Goal: Task Accomplishment & Management: Manage account settings

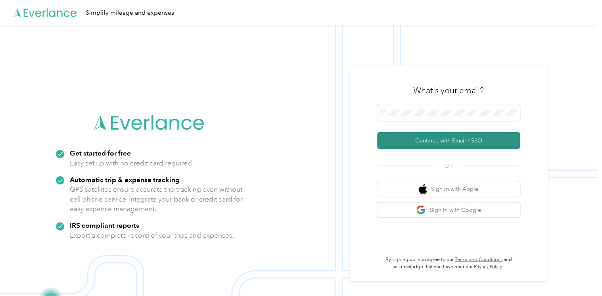
click at [431, 137] on button "Continue with Email / SSO" at bounding box center [448, 140] width 143 height 17
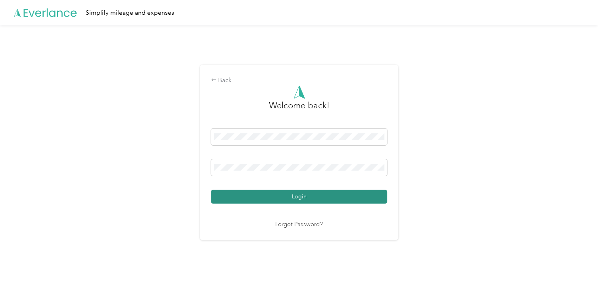
click at [331, 194] on button "Login" at bounding box center [299, 197] width 176 height 14
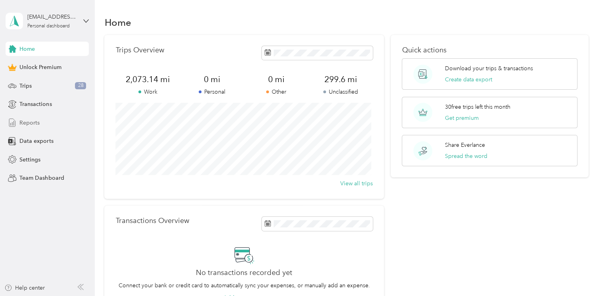
click at [44, 123] on div "Reports" at bounding box center [47, 122] width 83 height 14
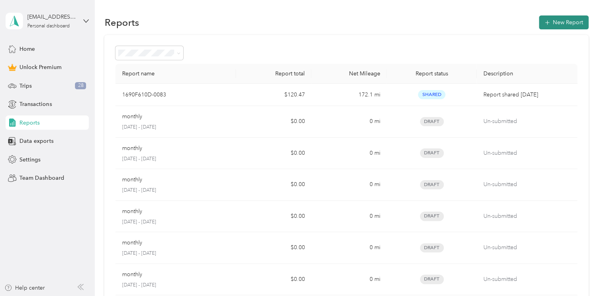
click at [567, 23] on button "New Report" at bounding box center [564, 22] width 50 height 14
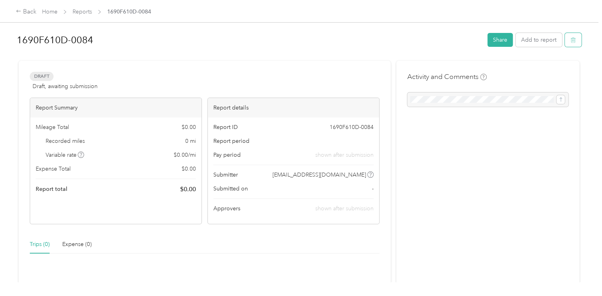
click at [576, 41] on button "button" at bounding box center [573, 40] width 17 height 14
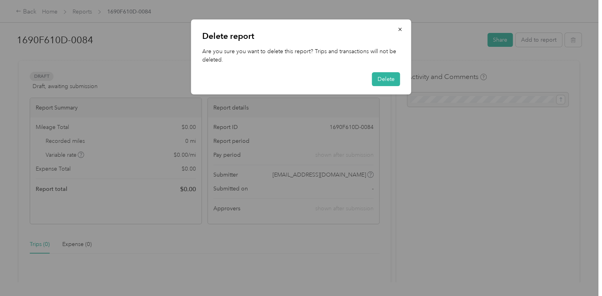
click at [400, 76] on div "Delete report Are you sure you want to delete this report? Trips and transactio…" at bounding box center [301, 56] width 220 height 75
click at [386, 79] on button "Delete" at bounding box center [386, 79] width 28 height 14
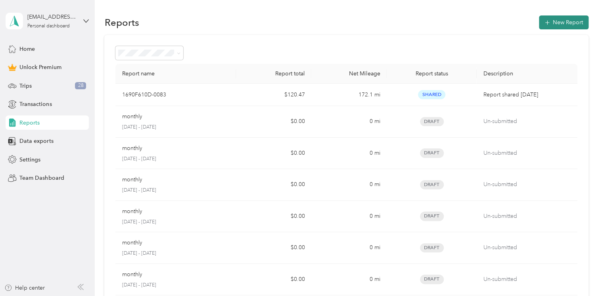
click at [577, 18] on button "New Report" at bounding box center [564, 22] width 50 height 14
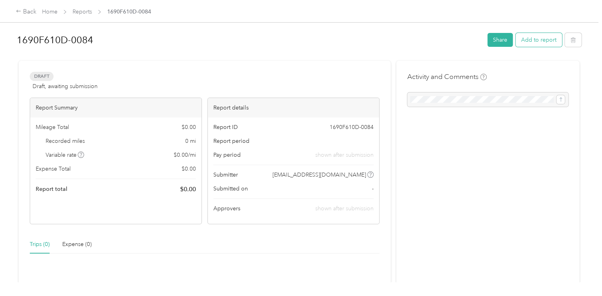
click at [531, 45] on button "Add to report" at bounding box center [539, 40] width 46 height 14
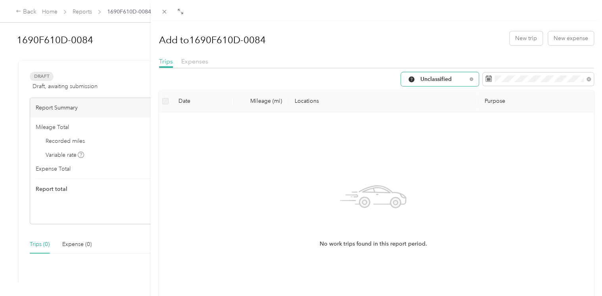
click at [422, 77] on span "Unclassified" at bounding box center [444, 80] width 46 height 6
click at [425, 120] on span "Work" at bounding box center [440, 121] width 53 height 8
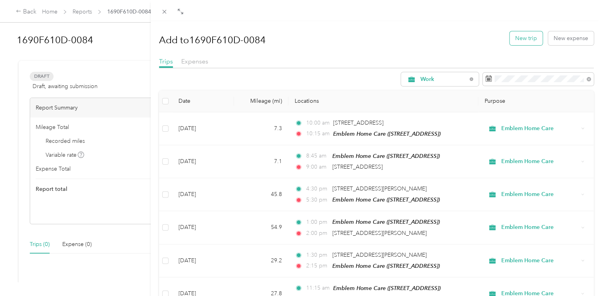
click at [527, 37] on button "New trip" at bounding box center [526, 38] width 33 height 14
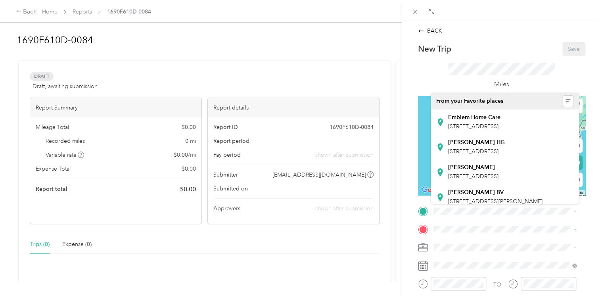
click at [466, 104] on span "From your Favorite places" at bounding box center [469, 101] width 67 height 7
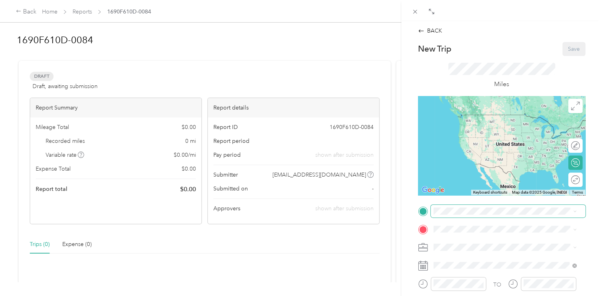
click at [456, 206] on span at bounding box center [508, 211] width 155 height 13
click at [465, 129] on div "Emblem Home Care [STREET_ADDRESS]" at bounding box center [474, 122] width 52 height 17
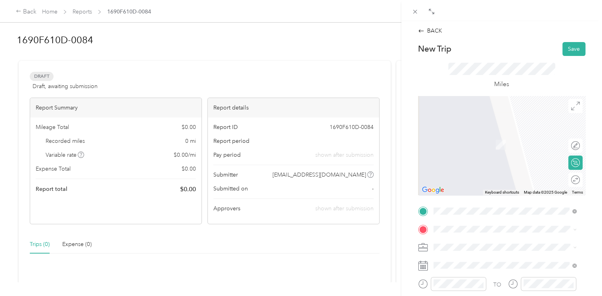
click at [449, 222] on div "TO Add photo" at bounding box center [501, 292] width 167 height 174
click at [465, 136] on span "[STREET_ADDRESS][PERSON_NAME][US_STATE]" at bounding box center [509, 132] width 123 height 7
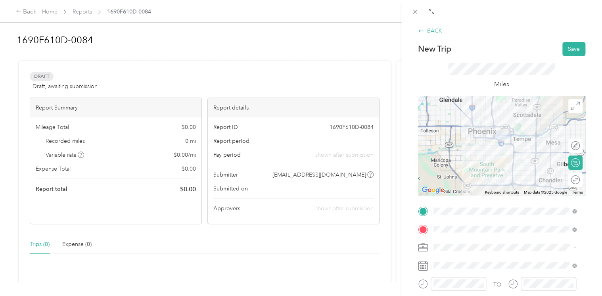
click at [433, 33] on div "BACK" at bounding box center [430, 31] width 24 height 8
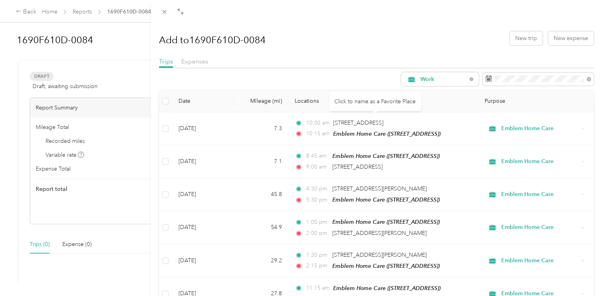
click at [524, 40] on button "New trip" at bounding box center [526, 38] width 33 height 14
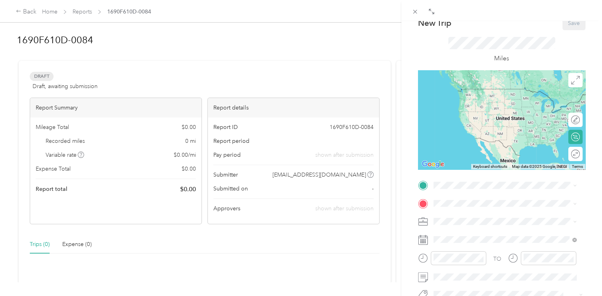
scroll to position [40, 0]
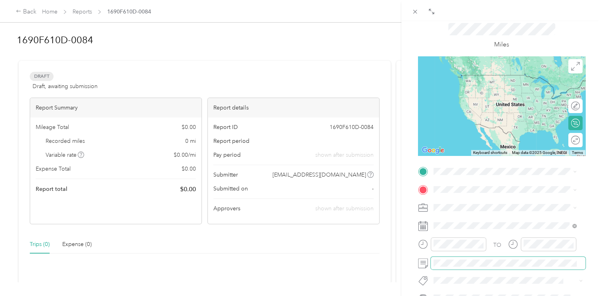
click at [462, 267] on span at bounding box center [508, 263] width 155 height 13
click at [427, 206] on div at bounding box center [501, 207] width 167 height 13
click at [423, 206] on icon at bounding box center [423, 208] width 10 height 10
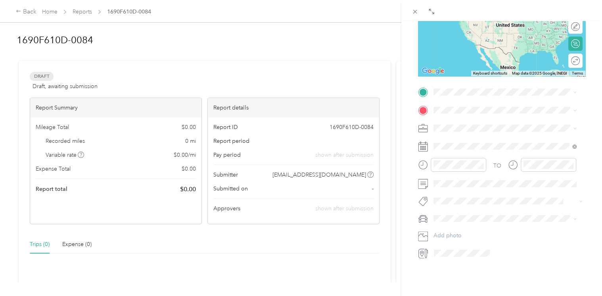
click at [73, 17] on div "BACK New Trip Save This trip cannot be edited because it is either under review…" at bounding box center [301, 148] width 602 height 296
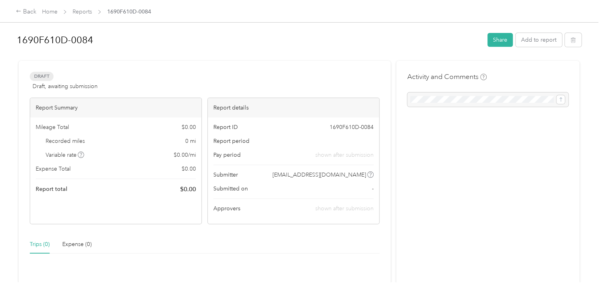
click at [81, 16] on div at bounding box center [301, 148] width 602 height 296
click at [85, 13] on link "Reports" at bounding box center [82, 11] width 19 height 7
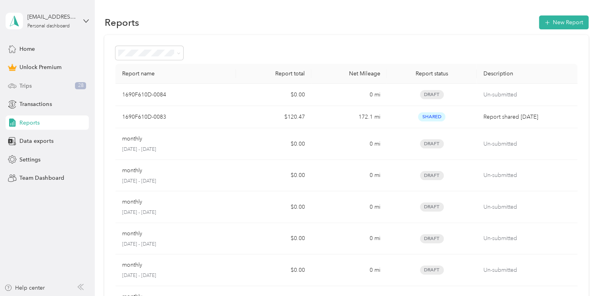
click at [51, 87] on div "Trips 28" at bounding box center [47, 86] width 83 height 14
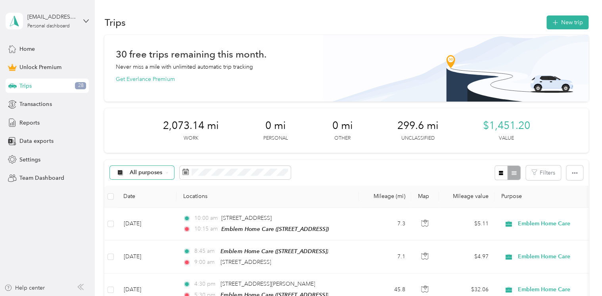
click at [155, 170] on span "All purposes" at bounding box center [146, 173] width 33 height 6
click at [140, 217] on span "Work" at bounding box center [156, 215] width 52 height 8
click at [572, 25] on button "New trip" at bounding box center [568, 22] width 42 height 14
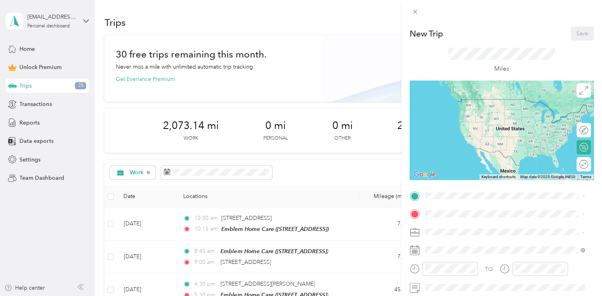
click at [459, 114] on span "[STREET_ADDRESS]" at bounding box center [465, 111] width 50 height 7
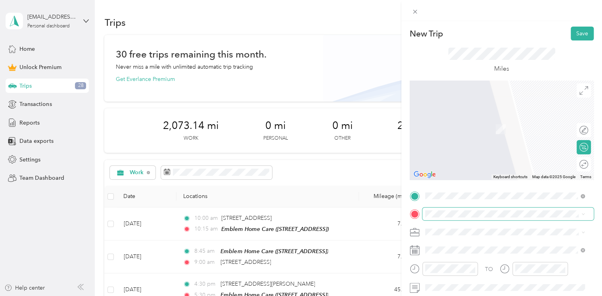
click at [443, 207] on div "TO Add photo" at bounding box center [502, 277] width 184 height 174
click at [459, 123] on div "[STREET_ADDRESS][PERSON_NAME][US_STATE]" at bounding box center [505, 117] width 154 height 11
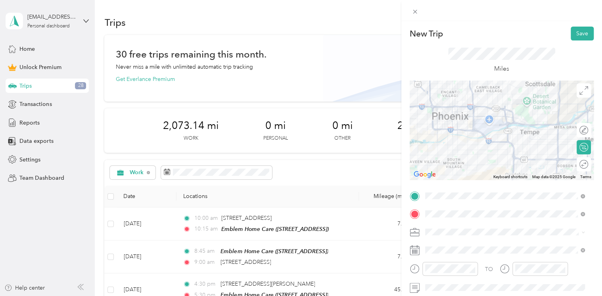
click at [446, 228] on span at bounding box center [508, 232] width 171 height 13
click at [460, 153] on li "Emblem Home Care" at bounding box center [505, 149] width 165 height 14
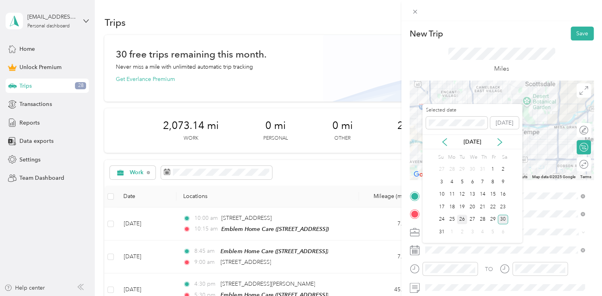
click at [462, 217] on div "26" at bounding box center [462, 220] width 10 height 10
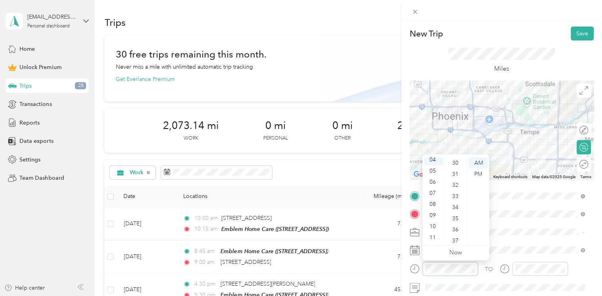
scroll to position [467, 0]
click at [434, 218] on div "09" at bounding box center [433, 218] width 19 height 11
click at [459, 185] on div "30" at bounding box center [456, 188] width 19 height 11
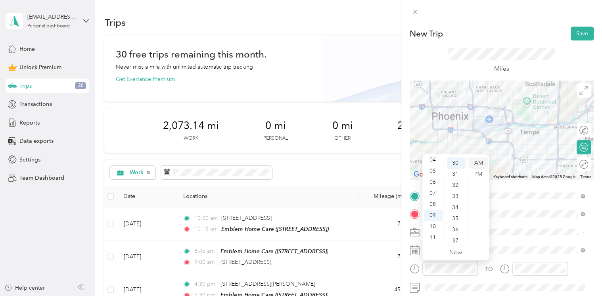
click at [477, 163] on div "AM" at bounding box center [478, 163] width 19 height 11
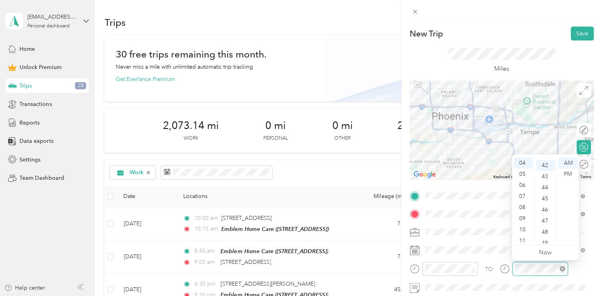
scroll to position [467, 0]
click at [524, 231] on div "10" at bounding box center [523, 229] width 19 height 11
click at [549, 162] on div "00" at bounding box center [545, 163] width 19 height 11
click at [570, 163] on div "AM" at bounding box center [568, 163] width 19 height 11
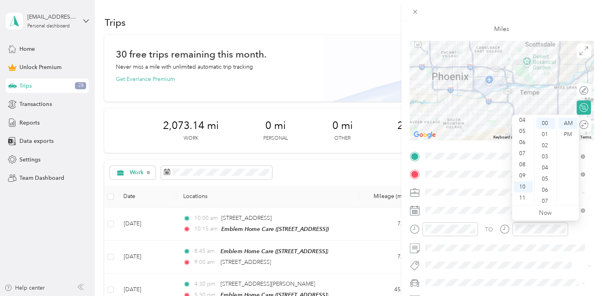
scroll to position [79, 0]
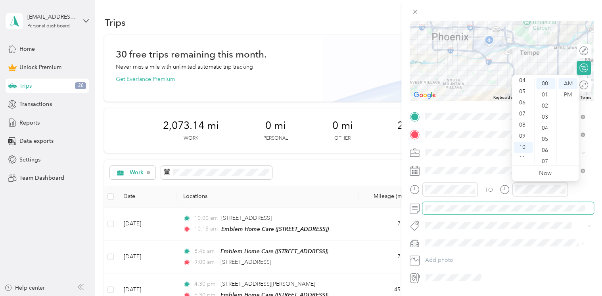
click at [474, 212] on span at bounding box center [508, 208] width 171 height 13
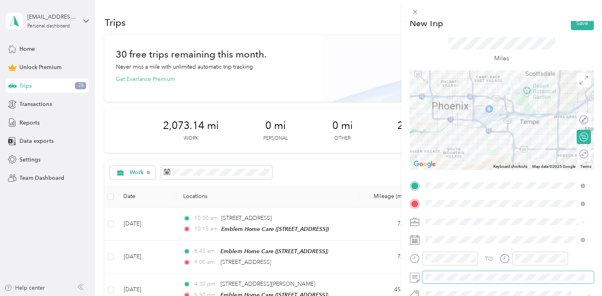
scroll to position [0, 0]
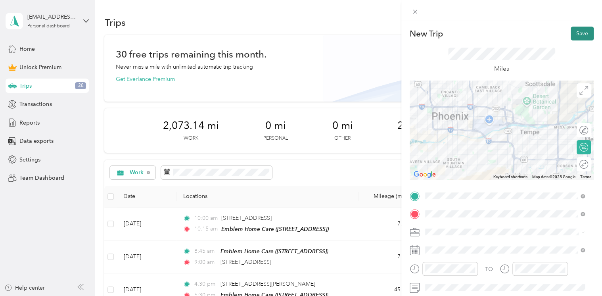
click at [572, 34] on button "Save" at bounding box center [582, 34] width 23 height 14
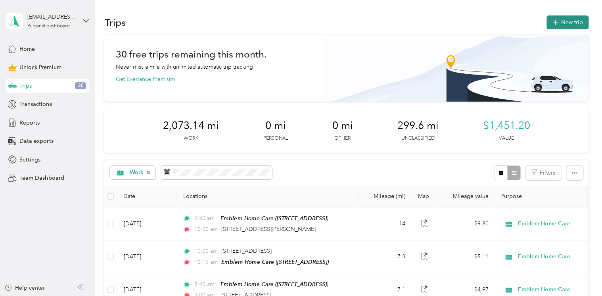
click at [552, 24] on icon "button" at bounding box center [555, 22] width 9 height 9
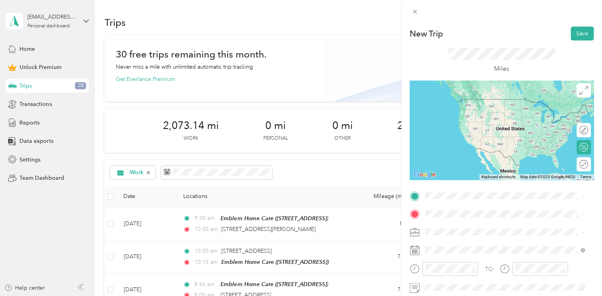
click at [447, 100] on span "[STREET_ADDRESS][PERSON_NAME][US_STATE]" at bounding box center [501, 99] width 123 height 7
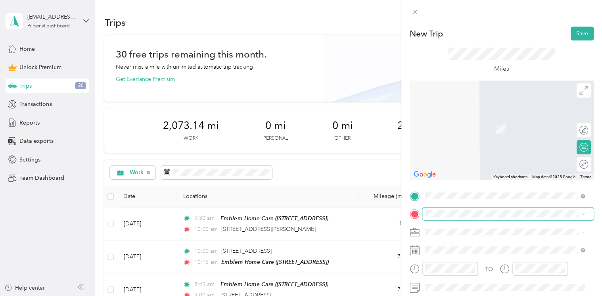
click at [440, 210] on span at bounding box center [508, 214] width 171 height 13
click at [443, 127] on span "[STREET_ADDRESS]" at bounding box center [465, 129] width 50 height 7
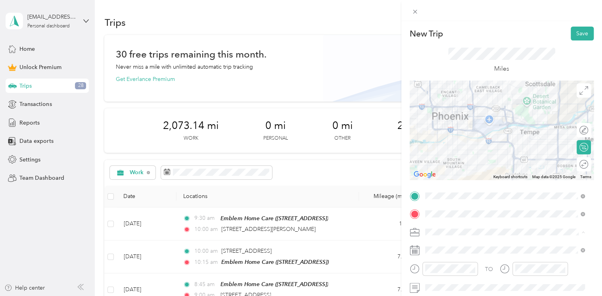
click at [450, 152] on li "Emblem Home Care" at bounding box center [505, 149] width 165 height 14
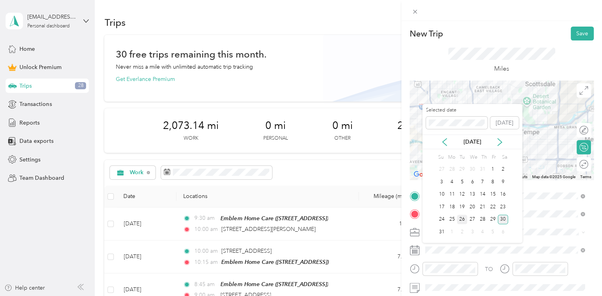
click at [461, 219] on div "26" at bounding box center [462, 220] width 10 height 10
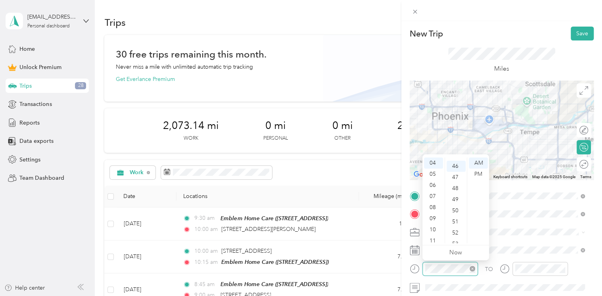
scroll to position [511, 0]
click at [432, 240] on div "11" at bounding box center [433, 240] width 19 height 11
drag, startPoint x: 432, startPoint y: 240, endPoint x: 435, endPoint y: 235, distance: 5.4
click at [435, 235] on div "11" at bounding box center [433, 237] width 19 height 11
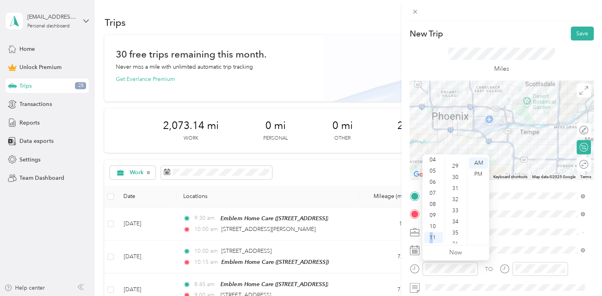
scroll to position [313, 0]
click at [459, 185] on div "30" at bounding box center [456, 183] width 19 height 11
click at [478, 164] on div "AM" at bounding box center [478, 163] width 19 height 11
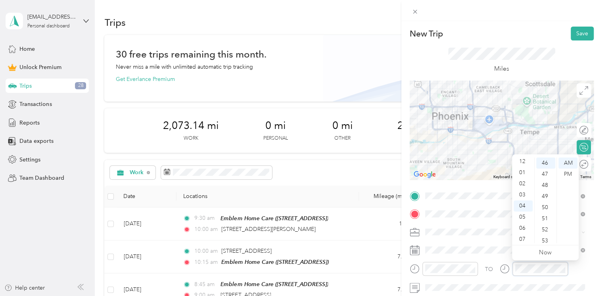
scroll to position [0, 0]
click at [527, 163] on div "12" at bounding box center [523, 163] width 19 height 11
click at [550, 164] on div "00" at bounding box center [545, 163] width 19 height 11
click at [567, 174] on div "PM" at bounding box center [568, 174] width 19 height 11
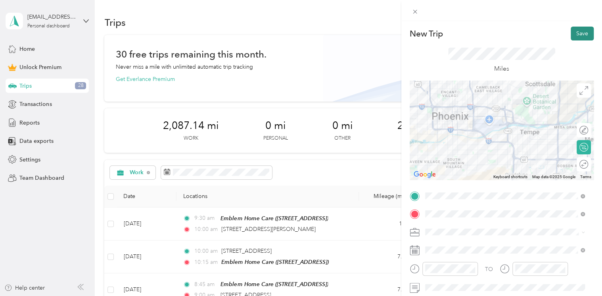
click at [577, 36] on button "Save" at bounding box center [582, 34] width 23 height 14
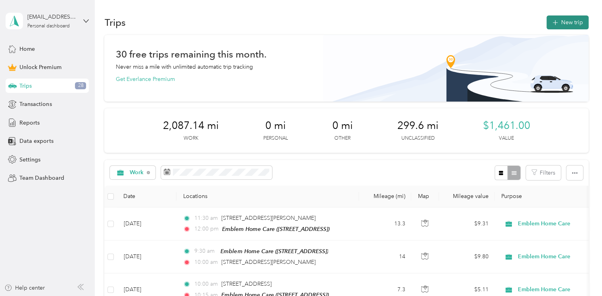
click at [567, 25] on button "New trip" at bounding box center [568, 22] width 42 height 14
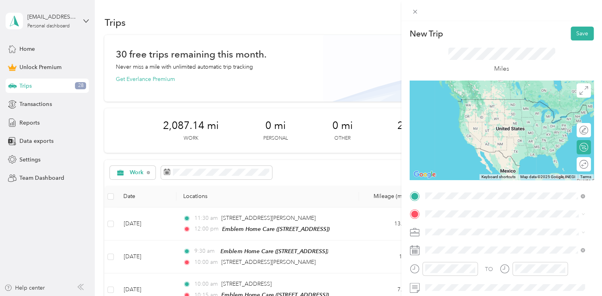
click at [438, 113] on div "Emblem Home Care [STREET_ADDRESS]" at bounding box center [505, 106] width 154 height 19
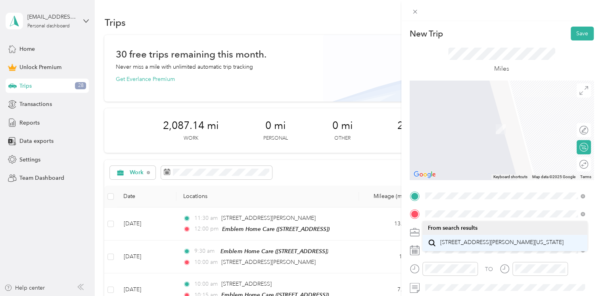
click at [450, 244] on span "[STREET_ADDRESS][PERSON_NAME][US_STATE]" at bounding box center [501, 242] width 123 height 7
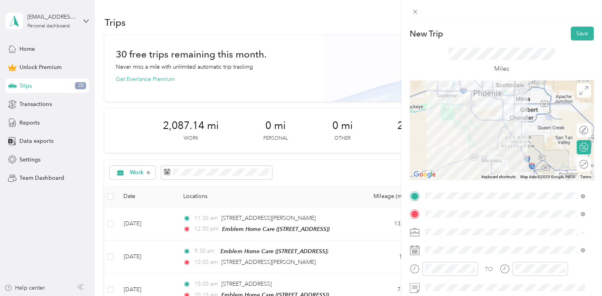
click at [440, 149] on span "Emblem Home Care" at bounding box center [453, 148] width 51 height 7
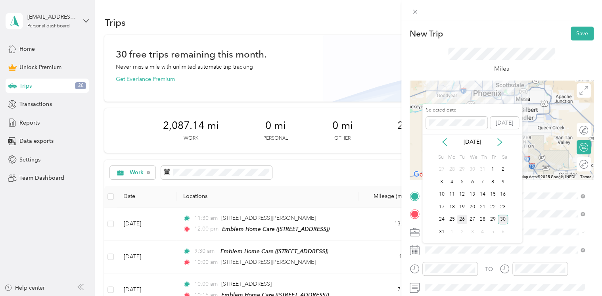
click at [462, 218] on div "26" at bounding box center [462, 220] width 10 height 10
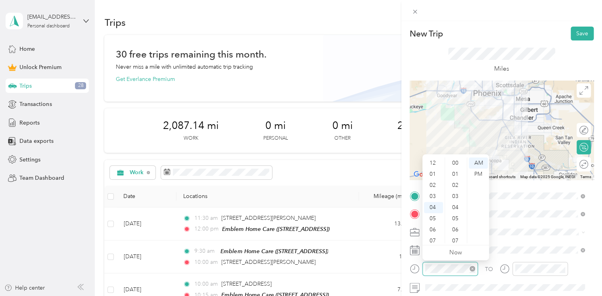
scroll to position [533, 0]
click at [434, 207] on div "08" at bounding box center [433, 207] width 19 height 11
click at [454, 165] on div "45" at bounding box center [456, 169] width 19 height 11
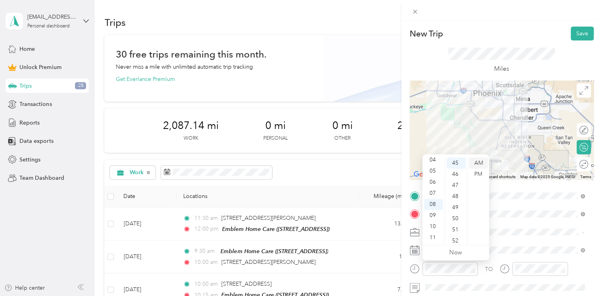
click at [476, 161] on div "AM" at bounding box center [478, 163] width 19 height 11
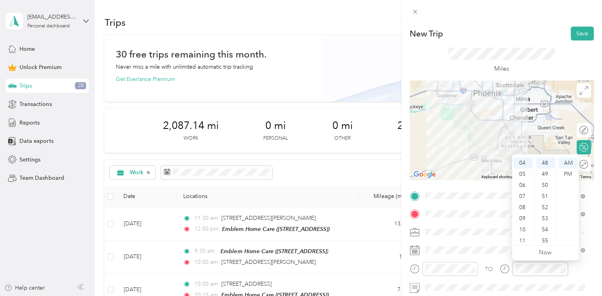
scroll to position [533, 0]
click at [523, 217] on div "09" at bounding box center [523, 218] width 19 height 11
click at [548, 160] on div "30" at bounding box center [545, 161] width 19 height 11
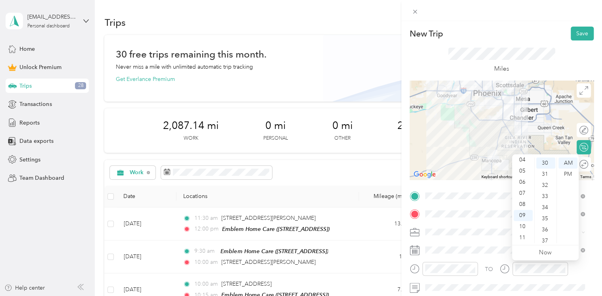
click at [502, 237] on span at bounding box center [508, 232] width 171 height 13
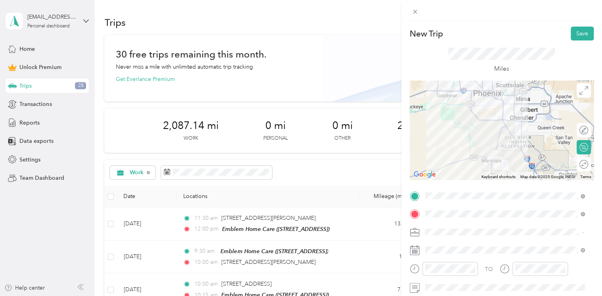
scroll to position [40, 0]
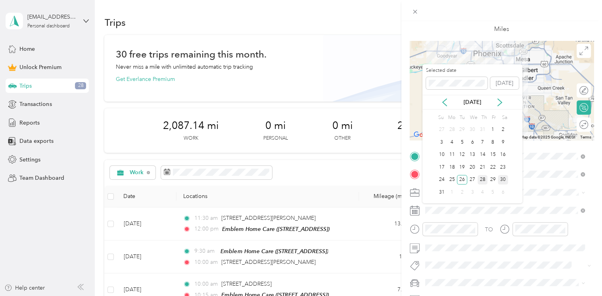
click at [480, 179] on div "28" at bounding box center [483, 180] width 10 height 10
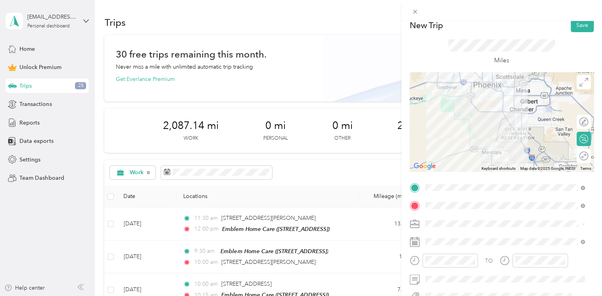
scroll to position [0, 0]
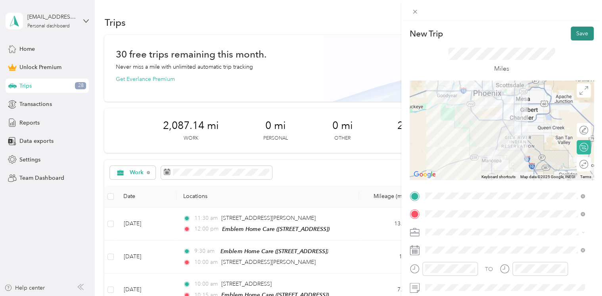
click at [578, 34] on button "Save" at bounding box center [582, 34] width 23 height 14
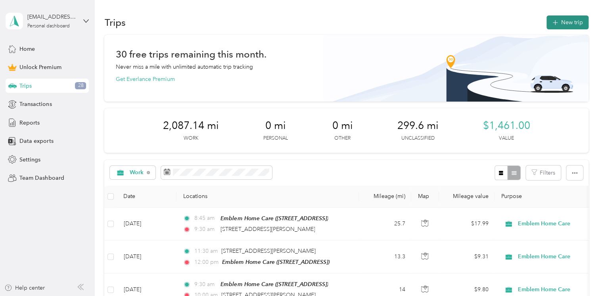
click at [562, 23] on button "New trip" at bounding box center [568, 22] width 42 height 14
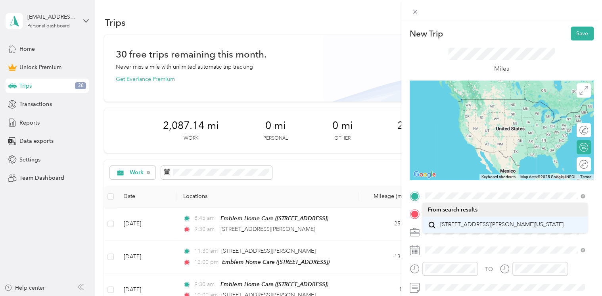
click at [461, 224] on span "[STREET_ADDRESS][PERSON_NAME][US_STATE]" at bounding box center [501, 224] width 123 height 7
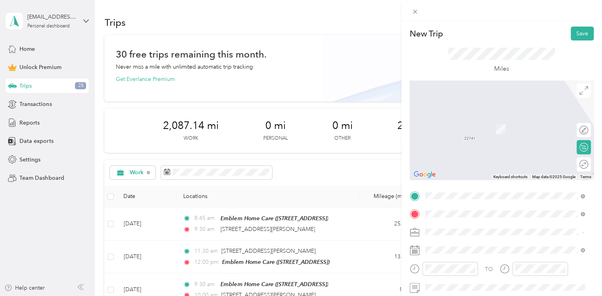
click at [481, 127] on span "[STREET_ADDRESS]" at bounding box center [465, 129] width 50 height 7
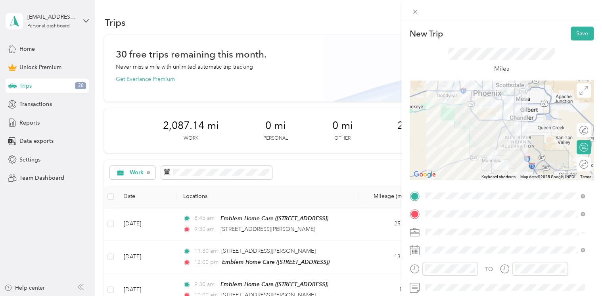
click at [442, 151] on div "Emblem Home Care" at bounding box center [505, 148] width 154 height 8
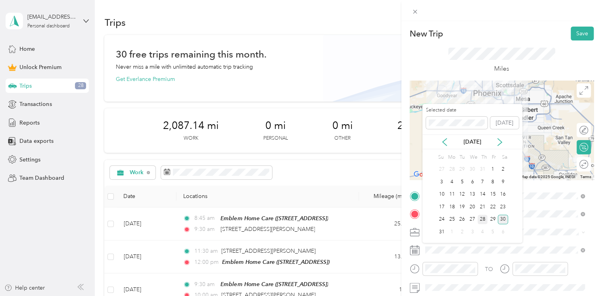
click at [481, 219] on div "28" at bounding box center [483, 220] width 10 height 10
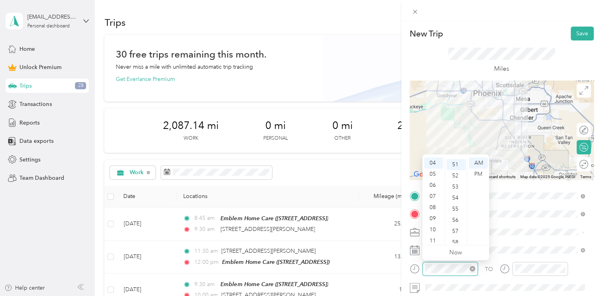
scroll to position [567, 0]
click at [431, 227] on div "10" at bounding box center [433, 229] width 19 height 11
click at [460, 193] on div "30" at bounding box center [456, 193] width 19 height 11
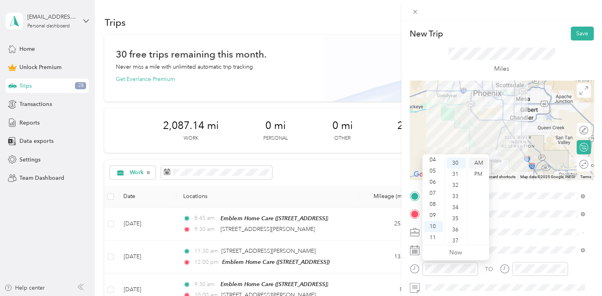
click at [475, 163] on div "AM" at bounding box center [478, 163] width 19 height 11
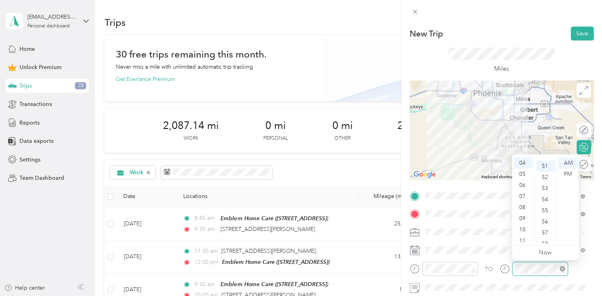
scroll to position [567, 0]
click at [523, 237] on div "11" at bounding box center [523, 240] width 19 height 11
click at [548, 237] on div "15" at bounding box center [545, 239] width 19 height 11
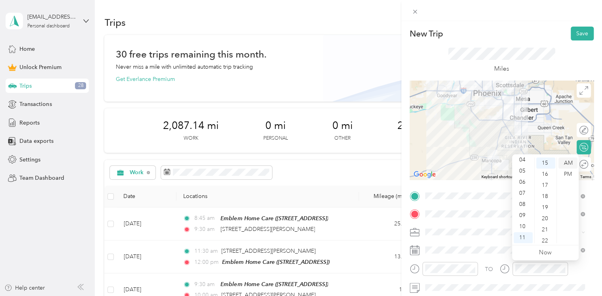
click at [568, 160] on div "AM" at bounding box center [568, 163] width 19 height 11
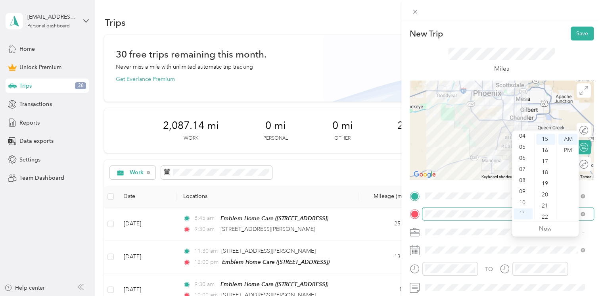
scroll to position [40, 0]
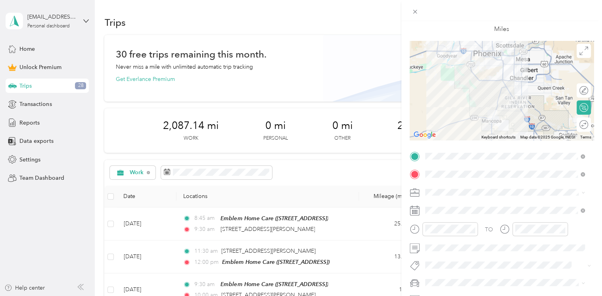
click at [515, 197] on span at bounding box center [508, 192] width 171 height 13
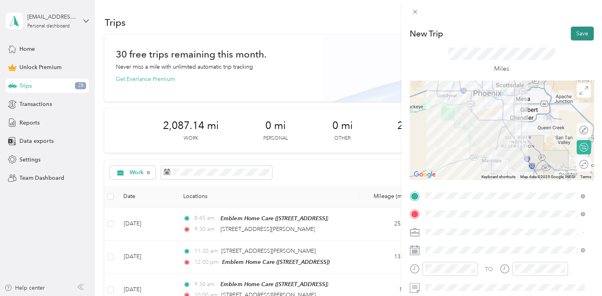
click at [578, 38] on button "Save" at bounding box center [582, 34] width 23 height 14
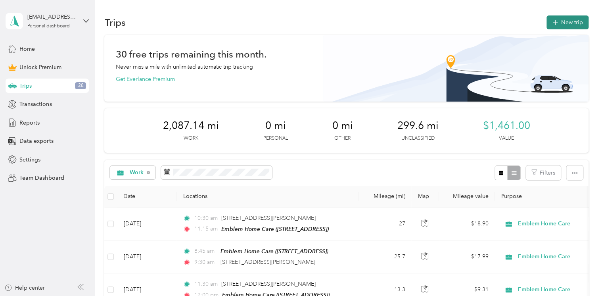
click at [556, 25] on button "New trip" at bounding box center [568, 22] width 42 height 14
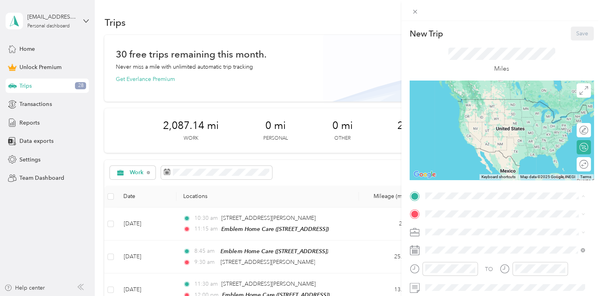
click at [471, 114] on span "[STREET_ADDRESS]" at bounding box center [465, 111] width 50 height 7
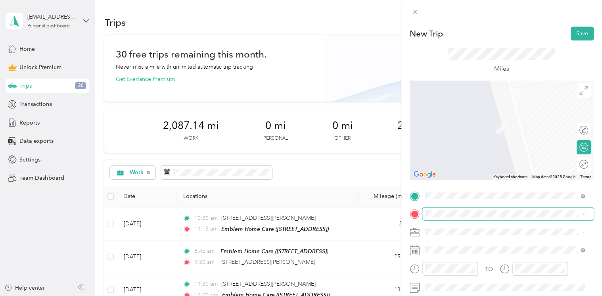
click at [459, 209] on span at bounding box center [508, 214] width 171 height 13
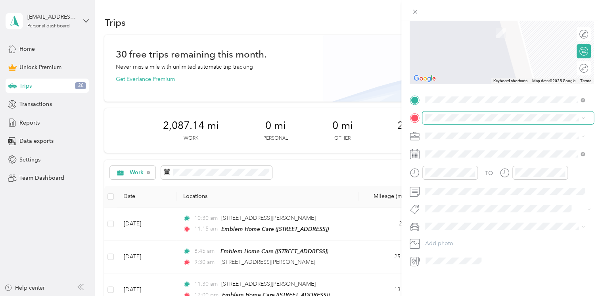
scroll to position [102, 0]
click at [454, 111] on span at bounding box center [508, 117] width 171 height 13
click at [480, 141] on span "[STREET_ADDRESS][US_STATE]" at bounding box center [479, 140] width 79 height 7
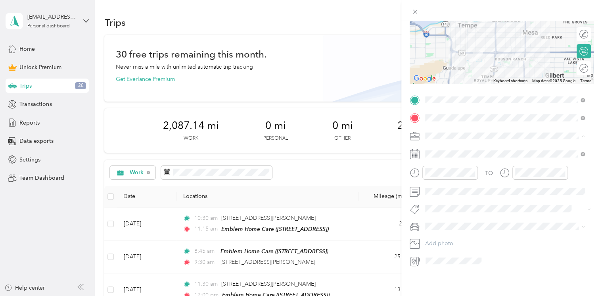
click at [466, 171] on span "Emblem Home Care" at bounding box center [453, 171] width 51 height 7
click at [480, 269] on div "28" at bounding box center [483, 270] width 10 height 10
click at [461, 172] on div at bounding box center [451, 173] width 56 height 14
click at [430, 261] on div "11" at bounding box center [433, 261] width 19 height 11
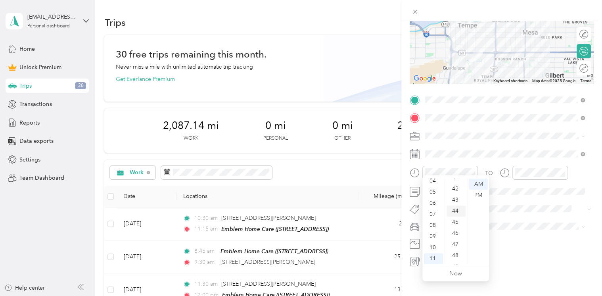
scroll to position [422, 0]
click at [457, 203] on div "40" at bounding box center [456, 206] width 19 height 11
click at [479, 183] on div "AM" at bounding box center [478, 184] width 19 height 11
click at [536, 171] on div at bounding box center [541, 173] width 56 height 14
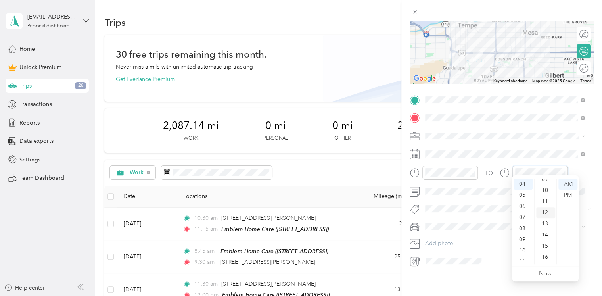
scroll to position [0, 0]
click at [548, 182] on div "00" at bounding box center [545, 184] width 19 height 11
click at [571, 196] on div "PM" at bounding box center [568, 195] width 19 height 11
click at [513, 166] on div at bounding box center [541, 173] width 56 height 14
click at [524, 185] on div "12" at bounding box center [523, 184] width 19 height 11
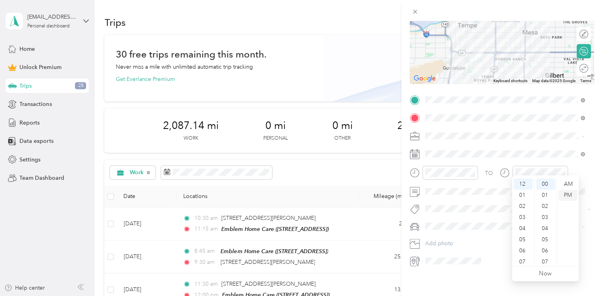
click at [566, 198] on div "PM" at bounding box center [568, 195] width 19 height 11
click at [575, 166] on div "TO" at bounding box center [502, 175] width 184 height 19
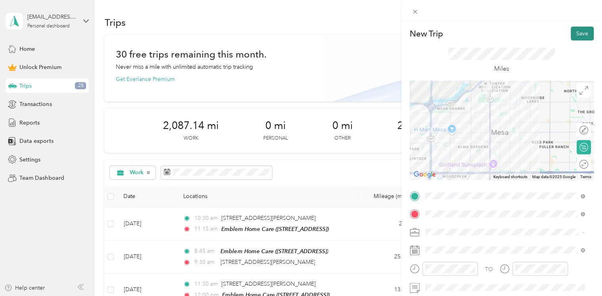
click at [575, 34] on button "Save" at bounding box center [582, 34] width 23 height 14
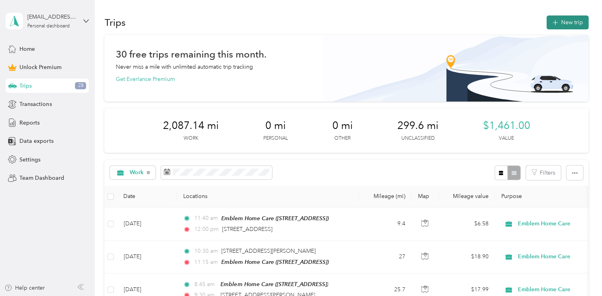
click at [560, 18] on button "New trip" at bounding box center [568, 22] width 42 height 14
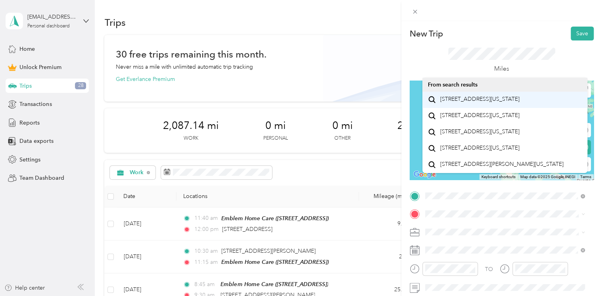
click at [478, 103] on span "[STREET_ADDRESS][US_STATE]" at bounding box center [479, 99] width 79 height 7
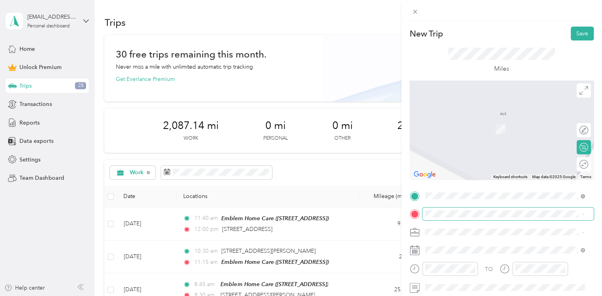
click at [443, 209] on span at bounding box center [508, 214] width 171 height 13
click at [482, 130] on span "[STREET_ADDRESS]" at bounding box center [465, 129] width 50 height 7
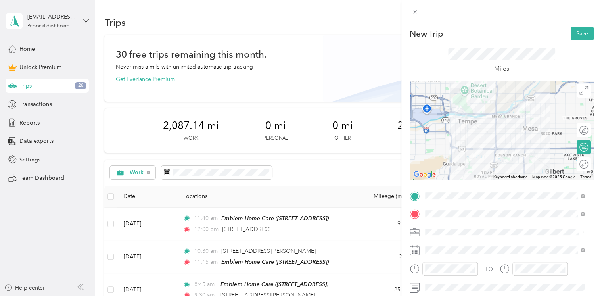
click at [456, 150] on span "Emblem Home Care" at bounding box center [453, 148] width 51 height 7
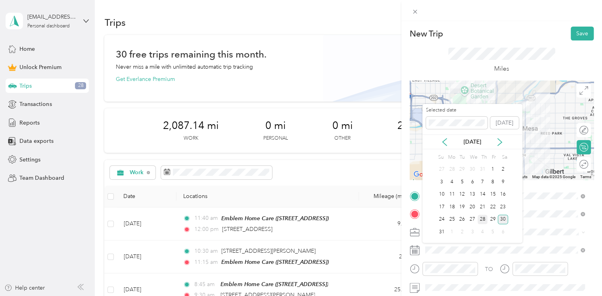
click at [481, 217] on div "28" at bounding box center [483, 220] width 10 height 10
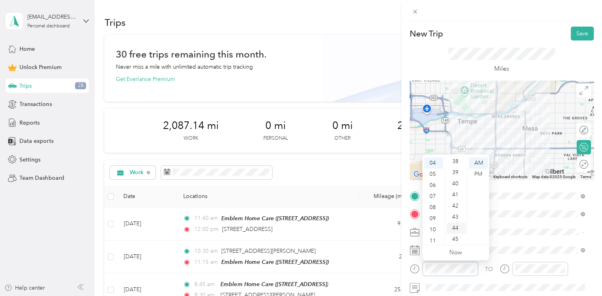
scroll to position [422, 0]
click at [456, 236] on div "45" at bounding box center [456, 240] width 19 height 11
click at [452, 157] on div "12 01 02 03 04 05 06 07 08 09 10 11 00 01 02 03 04 05 06 07 08 09 10 11 12 13 1…" at bounding box center [456, 200] width 67 height 89
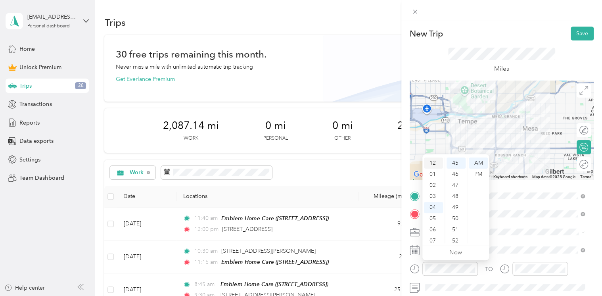
click at [436, 162] on div "12" at bounding box center [433, 163] width 19 height 11
click at [473, 173] on div "PM" at bounding box center [478, 174] width 19 height 11
click at [520, 227] on span at bounding box center [508, 232] width 171 height 13
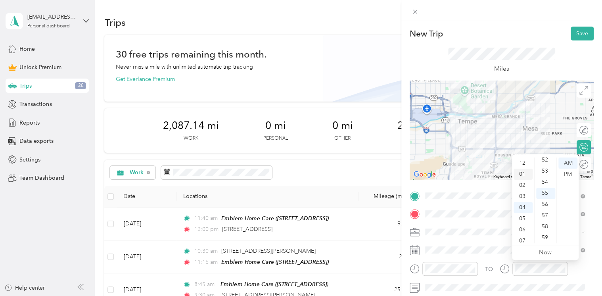
click at [523, 175] on div "01" at bounding box center [523, 174] width 19 height 11
click at [549, 216] on div "05" at bounding box center [545, 218] width 19 height 11
click at [566, 173] on div "PM" at bounding box center [568, 174] width 19 height 11
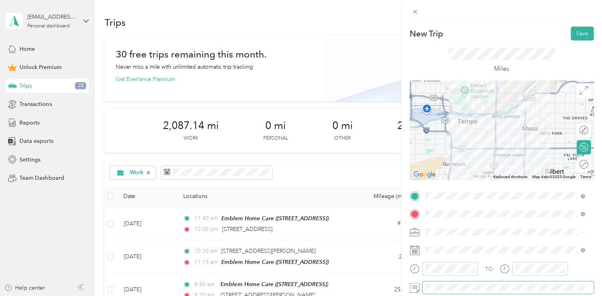
click at [451, 282] on span at bounding box center [508, 287] width 171 height 13
click at [546, 236] on span at bounding box center [508, 232] width 171 height 13
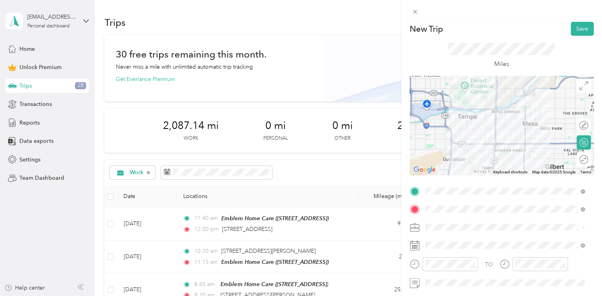
scroll to position [0, 0]
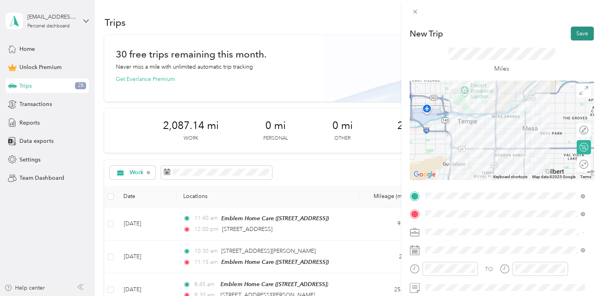
click at [575, 35] on button "Save" at bounding box center [582, 34] width 23 height 14
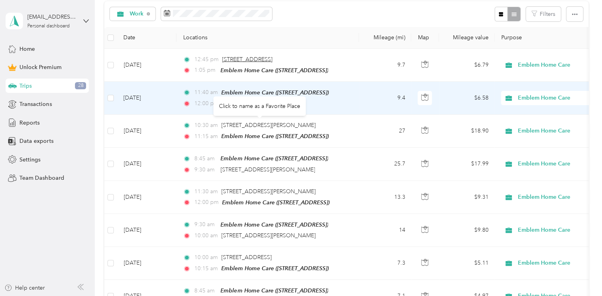
scroll to position [119, 0]
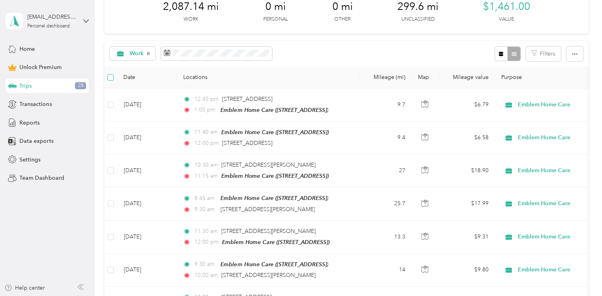
click at [111, 80] on label at bounding box center [111, 77] width 6 height 9
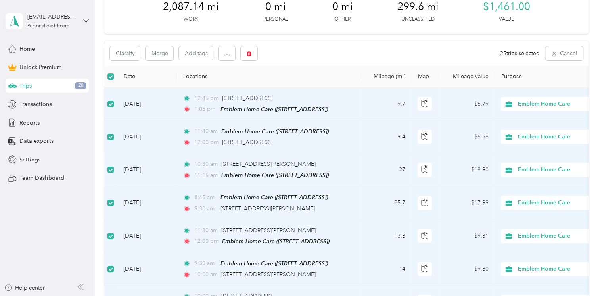
click at [111, 80] on label at bounding box center [111, 76] width 6 height 9
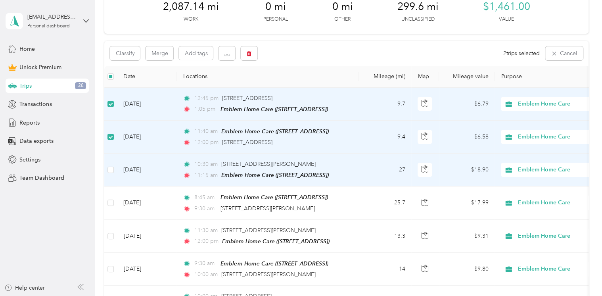
click at [110, 163] on td at bounding box center [110, 170] width 13 height 33
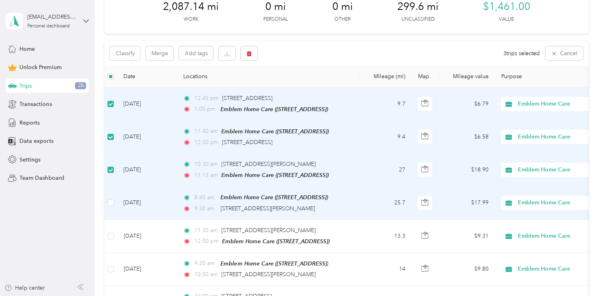
click at [115, 200] on td at bounding box center [110, 202] width 13 height 33
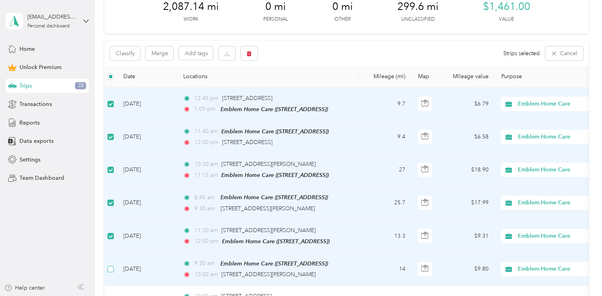
click at [113, 271] on td at bounding box center [110, 269] width 13 height 33
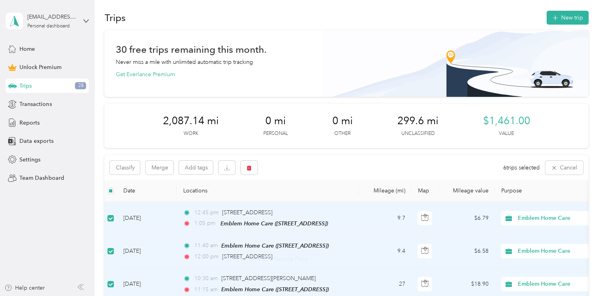
scroll to position [0, 0]
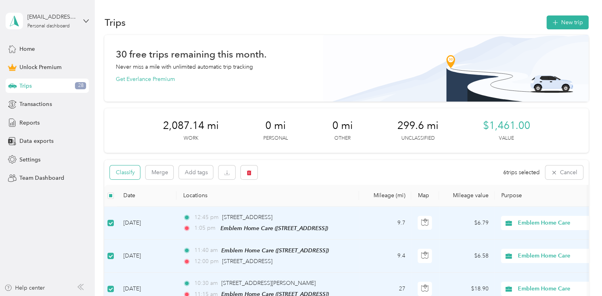
click at [140, 170] on button "Classify" at bounding box center [125, 172] width 30 height 14
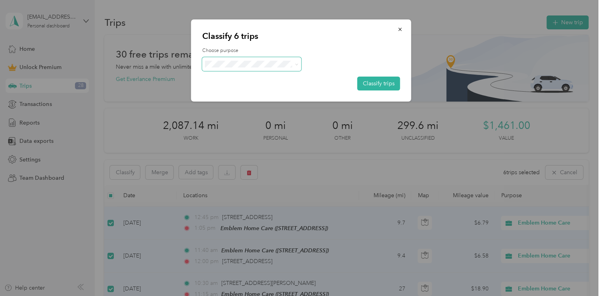
click at [246, 68] on span at bounding box center [251, 64] width 99 height 14
click at [403, 31] on button "button" at bounding box center [400, 29] width 17 height 14
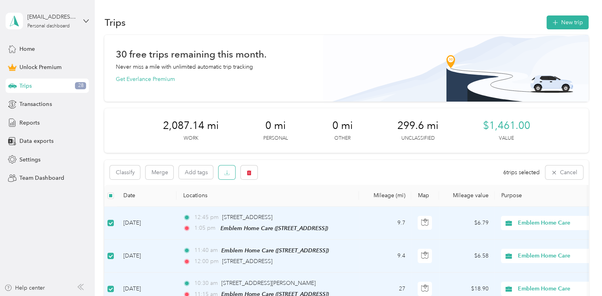
click at [229, 175] on icon "button" at bounding box center [227, 173] width 6 height 6
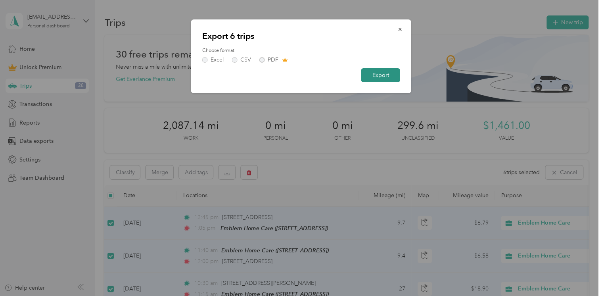
click at [385, 79] on button "Export" at bounding box center [380, 75] width 39 height 14
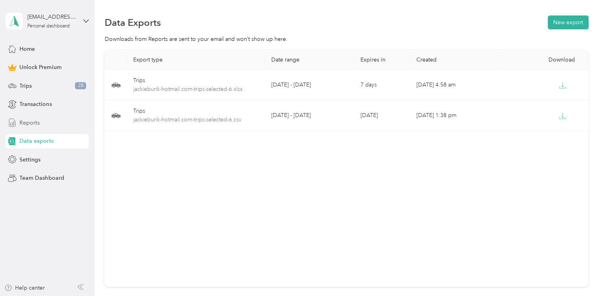
click at [41, 125] on div "Reports" at bounding box center [47, 122] width 83 height 14
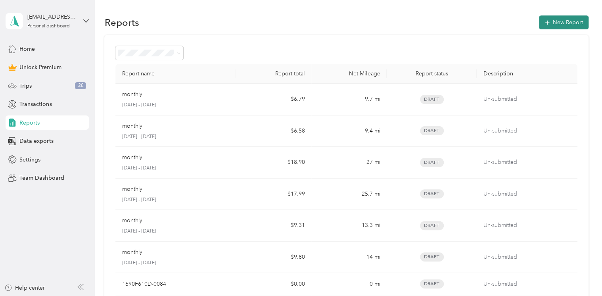
click at [550, 25] on button "New Report" at bounding box center [564, 22] width 50 height 14
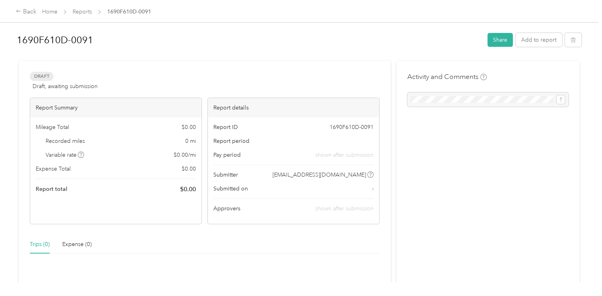
click at [527, 48] on div "1690F610D-0091 Share Add to report" at bounding box center [299, 41] width 565 height 23
click at [530, 42] on button "Add to report" at bounding box center [539, 40] width 46 height 14
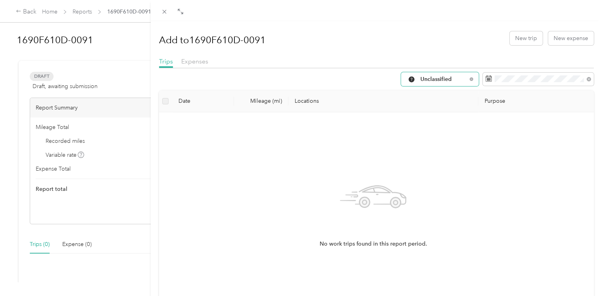
click at [444, 84] on div "Unclassified" at bounding box center [440, 79] width 78 height 14
click at [423, 153] on li "Emblem Home Care" at bounding box center [434, 149] width 78 height 14
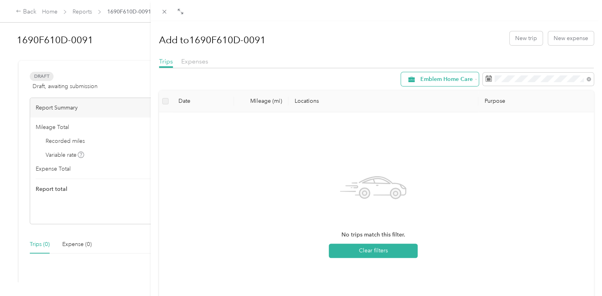
click at [463, 78] on span "Emblem Home Care" at bounding box center [447, 80] width 52 height 6
click at [432, 119] on span "Work" at bounding box center [445, 121] width 62 height 8
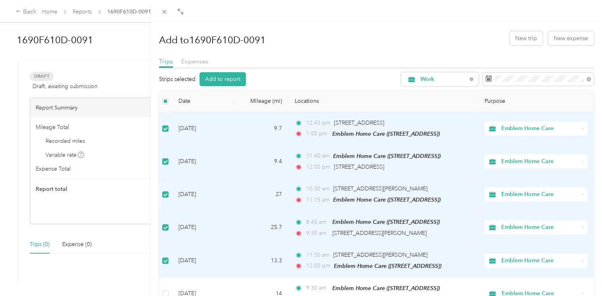
scroll to position [40, 0]
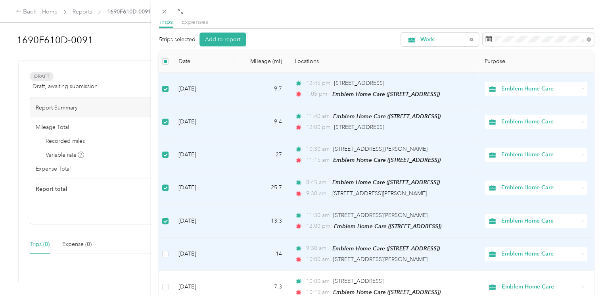
click at [168, 250] on td at bounding box center [165, 254] width 13 height 33
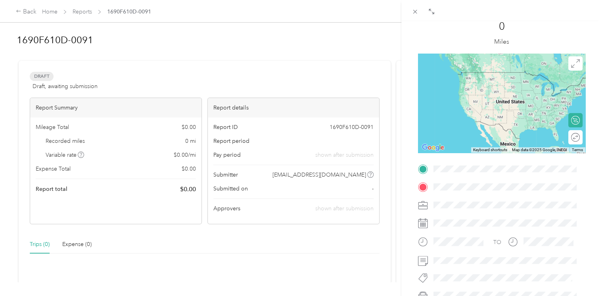
click at [17, 10] on div "BACK Trips Trip detail Trip details This trip cannot be edited because it is ei…" at bounding box center [301, 148] width 602 height 296
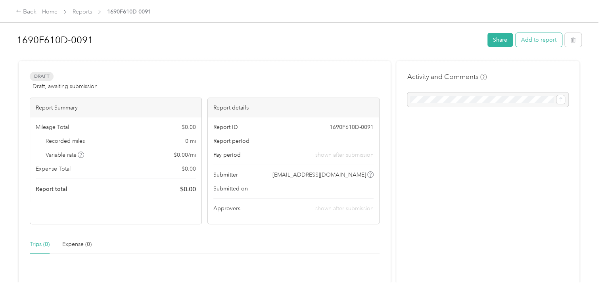
click at [530, 39] on button "Add to report" at bounding box center [539, 40] width 46 height 14
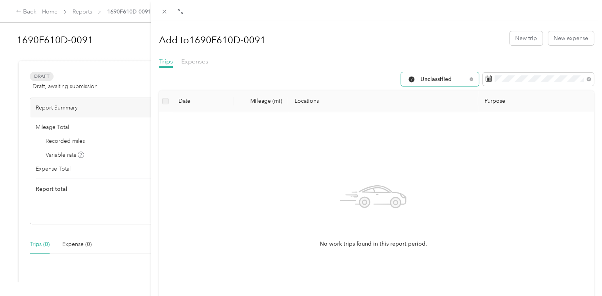
click at [430, 84] on div "Unclassified" at bounding box center [440, 79] width 78 height 14
click at [436, 117] on li "Work" at bounding box center [434, 122] width 78 height 14
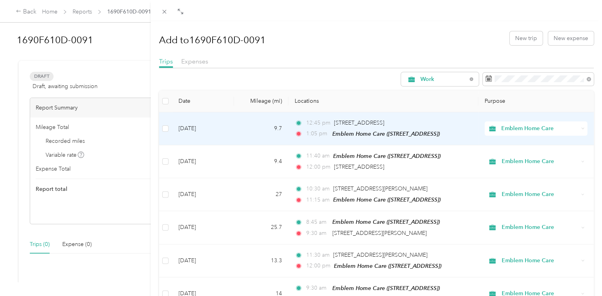
click at [169, 124] on td at bounding box center [165, 128] width 13 height 33
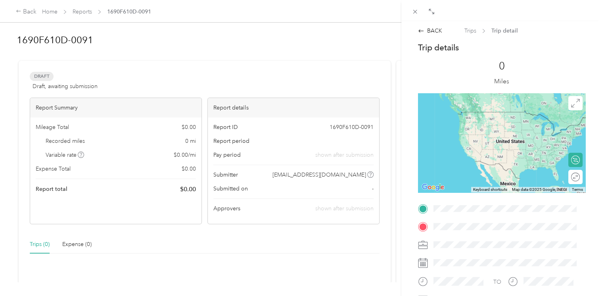
click at [25, 5] on div "BACK Trips Trip detail Trip details This trip cannot be edited because it is ei…" at bounding box center [301, 148] width 602 height 296
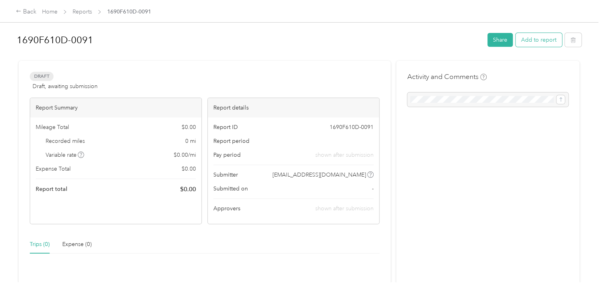
click at [530, 44] on button "Add to report" at bounding box center [539, 40] width 46 height 14
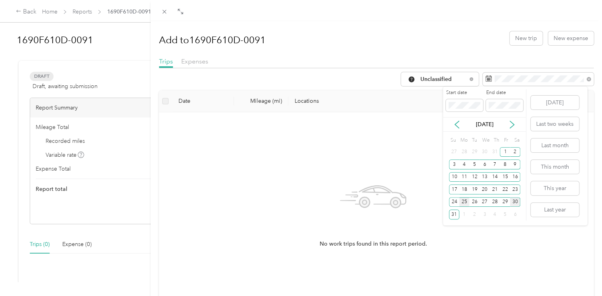
click at [465, 198] on div "25" at bounding box center [464, 202] width 10 height 10
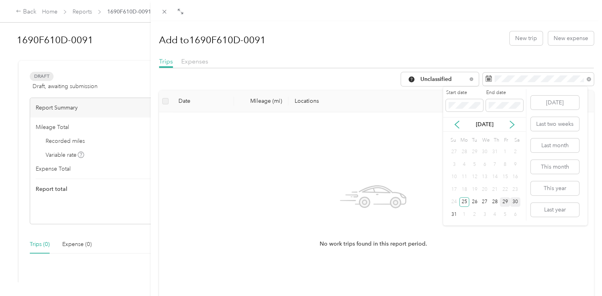
click at [506, 202] on div "29" at bounding box center [505, 202] width 10 height 10
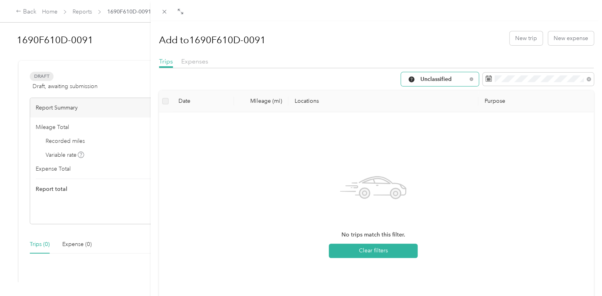
click at [467, 80] on div "Unclassified" at bounding box center [440, 79] width 78 height 14
click at [441, 118] on span "Work" at bounding box center [440, 121] width 53 height 8
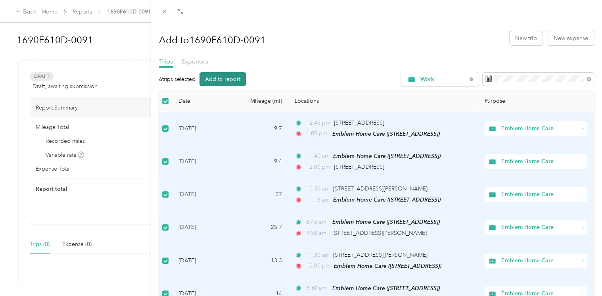
click at [231, 81] on button "Add to report" at bounding box center [223, 79] width 46 height 14
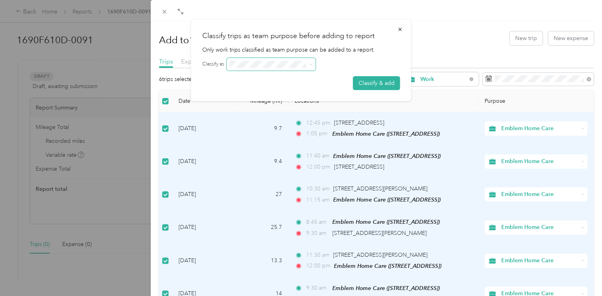
click at [292, 70] on span at bounding box center [271, 64] width 89 height 13
click at [354, 77] on button "Classify & add" at bounding box center [376, 83] width 47 height 14
click at [360, 81] on button "Classify & add" at bounding box center [373, 83] width 56 height 14
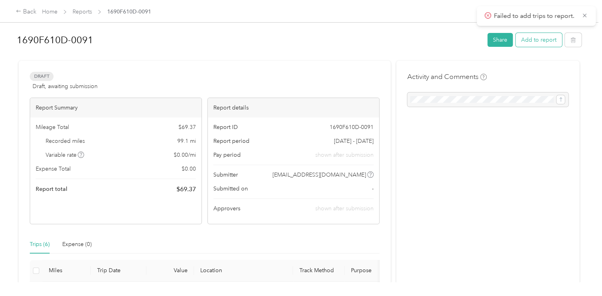
click at [527, 40] on button "Add to report" at bounding box center [539, 40] width 46 height 14
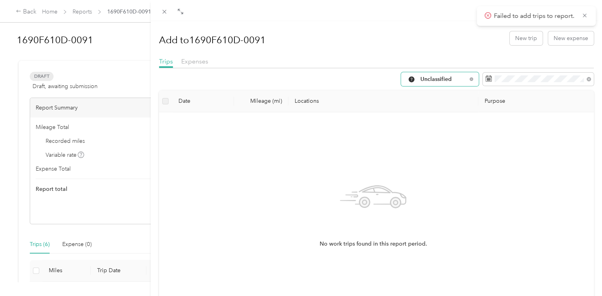
click at [451, 77] on span "Unclassified" at bounding box center [444, 80] width 46 height 6
drag, startPoint x: 54, startPoint y: 106, endPoint x: 244, endPoint y: 174, distance: 202.3
click at [244, 174] on div "No work trips found in this report period." at bounding box center [373, 213] width 416 height 189
click at [519, 37] on button "New trip" at bounding box center [526, 38] width 33 height 14
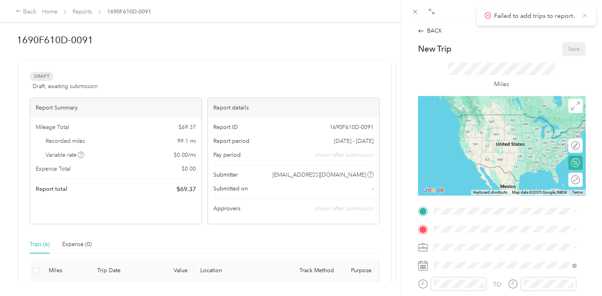
click at [586, 15] on icon at bounding box center [585, 15] width 6 height 7
click at [83, 14] on div "BACK New Trip Save This trip cannot be edited because it is either under review…" at bounding box center [301, 148] width 602 height 296
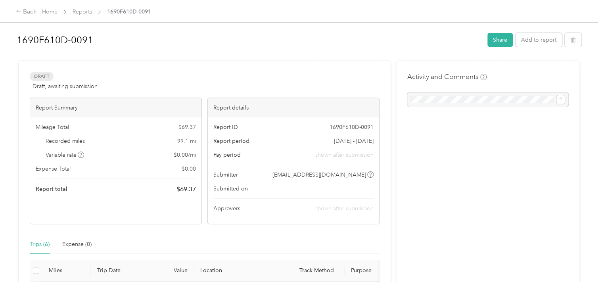
click at [125, 15] on span "1690F610D-0091" at bounding box center [129, 12] width 44 height 8
drag, startPoint x: 125, startPoint y: 15, endPoint x: 119, endPoint y: 14, distance: 6.1
click at [119, 14] on span "1690F610D-0091" at bounding box center [129, 12] width 44 height 8
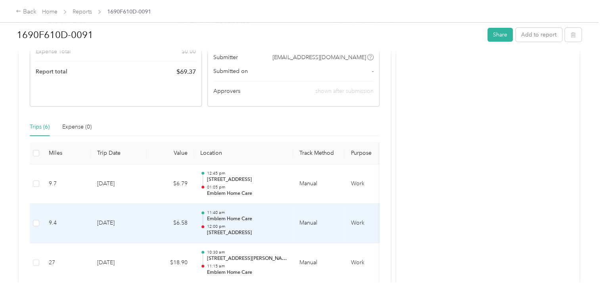
scroll to position [102, 0]
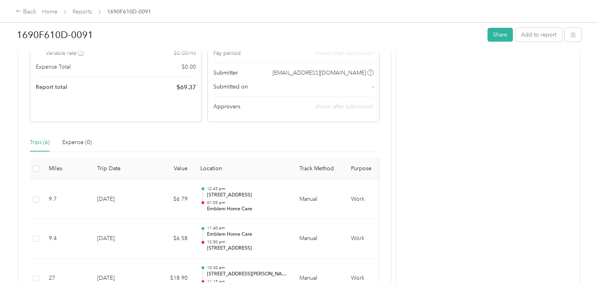
click at [501, 42] on div "1690F610D-0091 Share Add to report" at bounding box center [299, 36] width 565 height 23
click at [500, 34] on button "Share" at bounding box center [500, 35] width 25 height 14
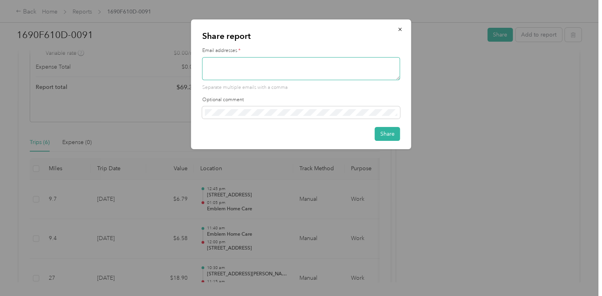
click at [256, 61] on textarea at bounding box center [301, 68] width 198 height 23
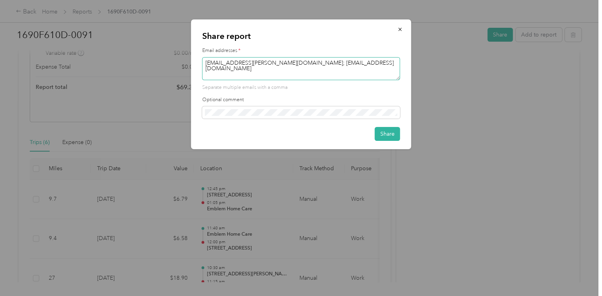
click at [214, 65] on textarea "[EMAIL_ADDRESS][PERSON_NAME][DOMAIN_NAME]; [EMAIL_ADDRESS][DOMAIN_NAME]" at bounding box center [301, 68] width 198 height 23
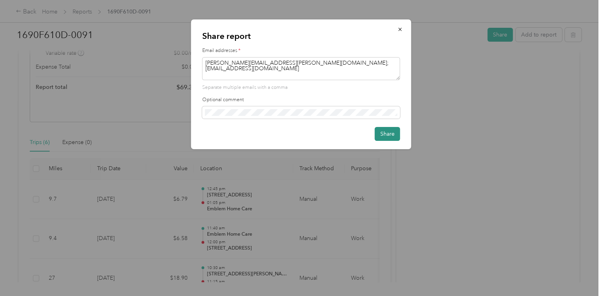
type textarea "[PERSON_NAME][EMAIL_ADDRESS][PERSON_NAME][DOMAIN_NAME]; [EMAIL_ADDRESS][DOMAIN_…"
click at [390, 135] on button "Share" at bounding box center [387, 134] width 25 height 14
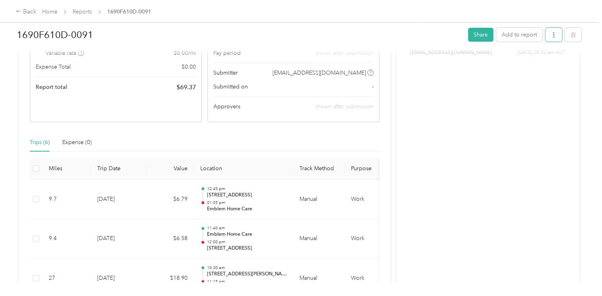
click at [551, 37] on icon "button" at bounding box center [554, 35] width 6 height 6
click at [535, 61] on span "Download" at bounding box center [529, 64] width 26 height 8
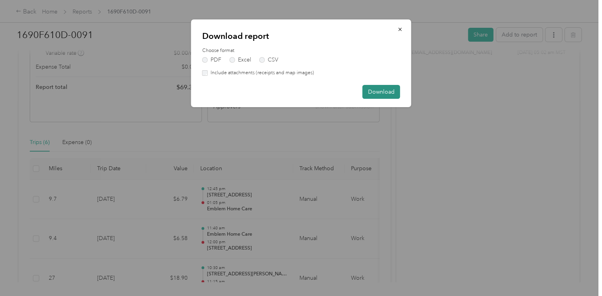
click at [388, 88] on button "Download" at bounding box center [382, 92] width 38 height 14
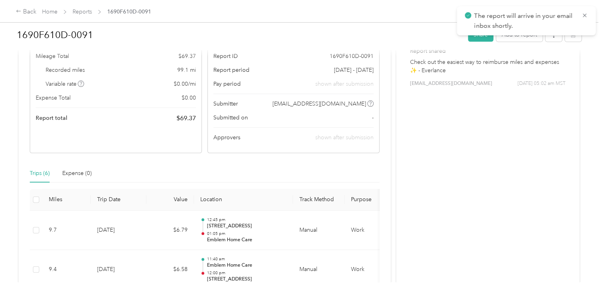
scroll to position [62, 0]
